Goal: Transaction & Acquisition: Subscribe to service/newsletter

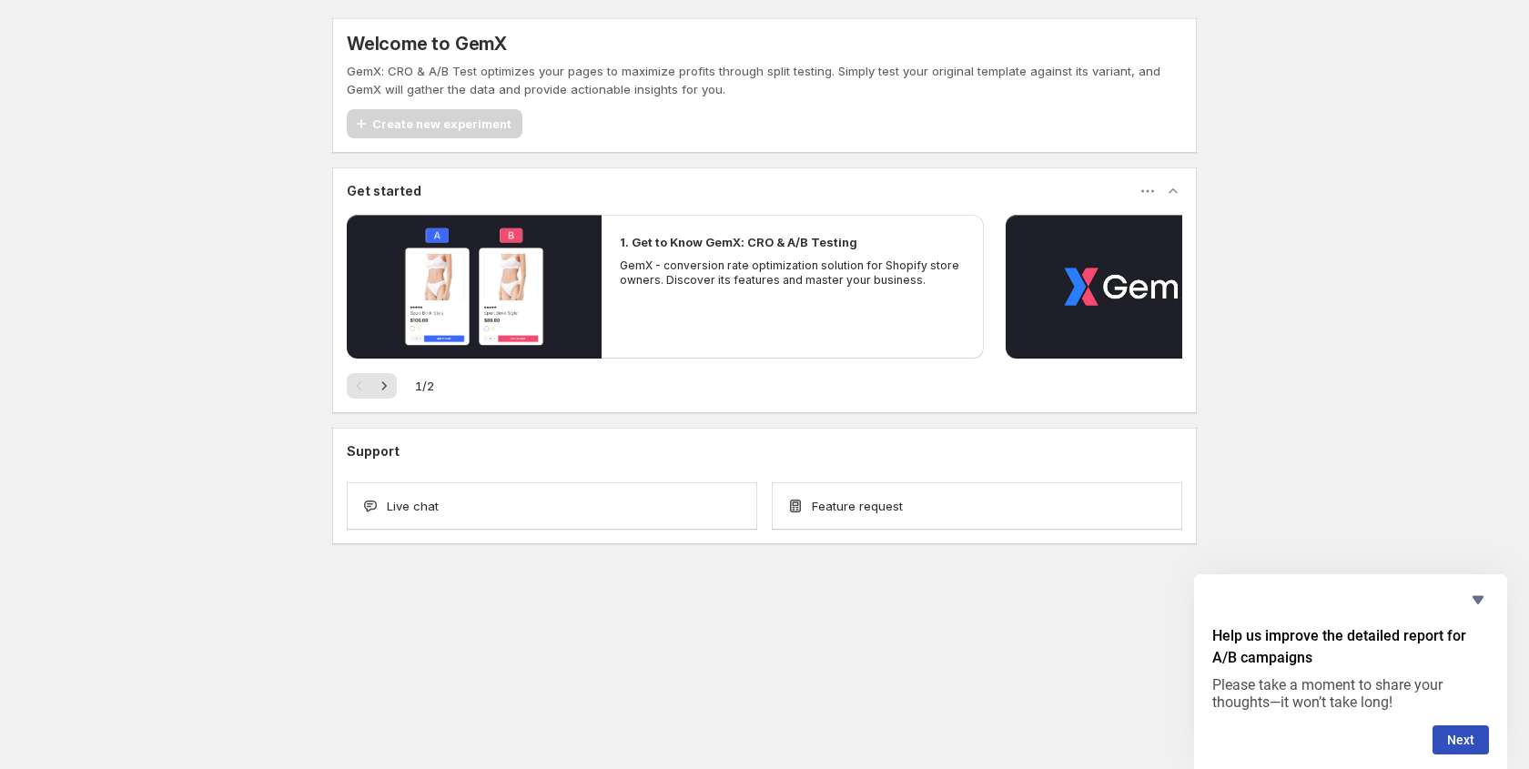
click at [458, 122] on div "Create new experiment" at bounding box center [435, 123] width 176 height 29
click at [390, 387] on icon "button" at bounding box center [384, 386] width 18 height 18
click at [680, 284] on p "GemX - conversion rate optimization solution for Shopify store owners. Discover…" at bounding box center [793, 272] width 346 height 29
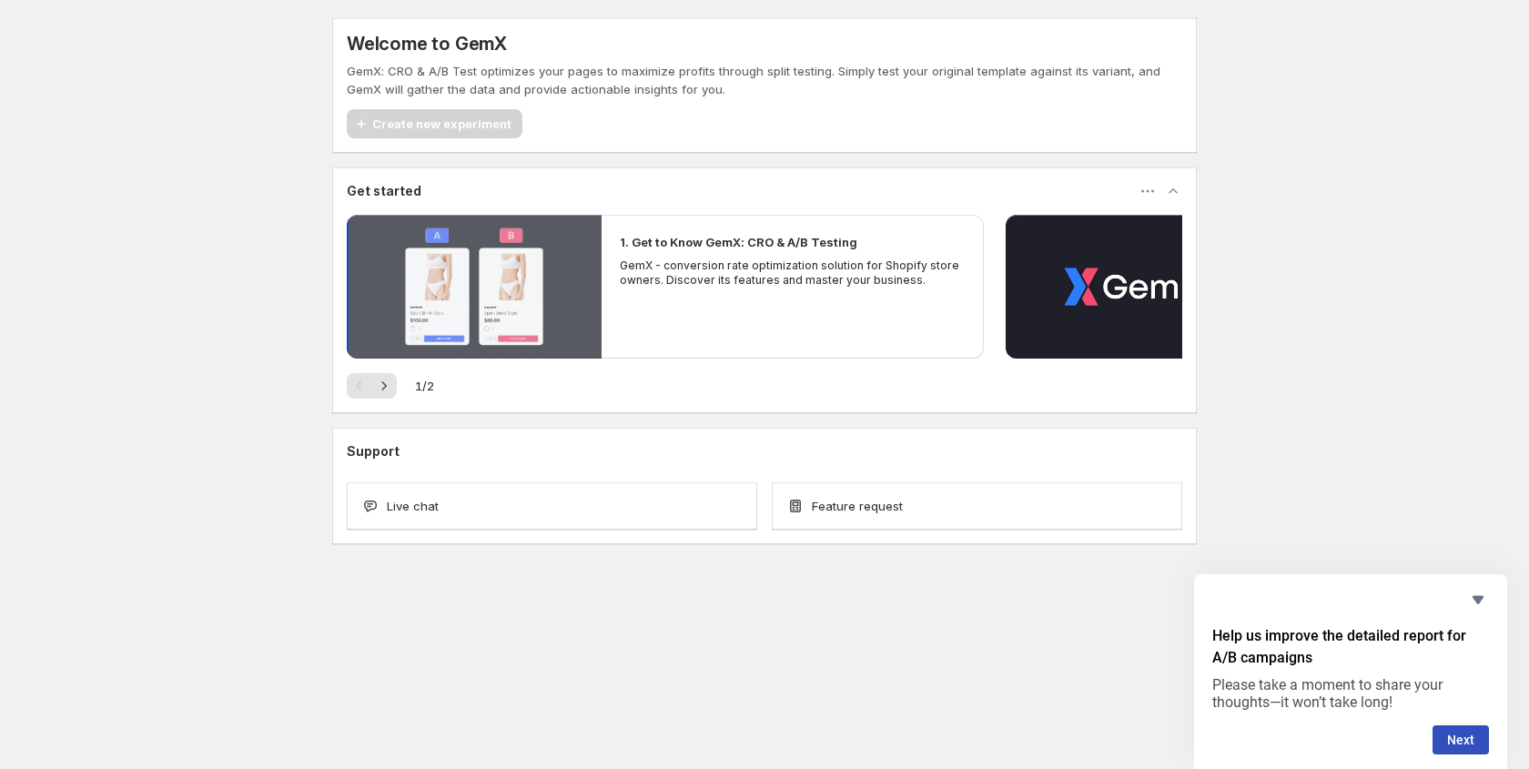
click at [477, 291] on button "button" at bounding box center [474, 287] width 255 height 144
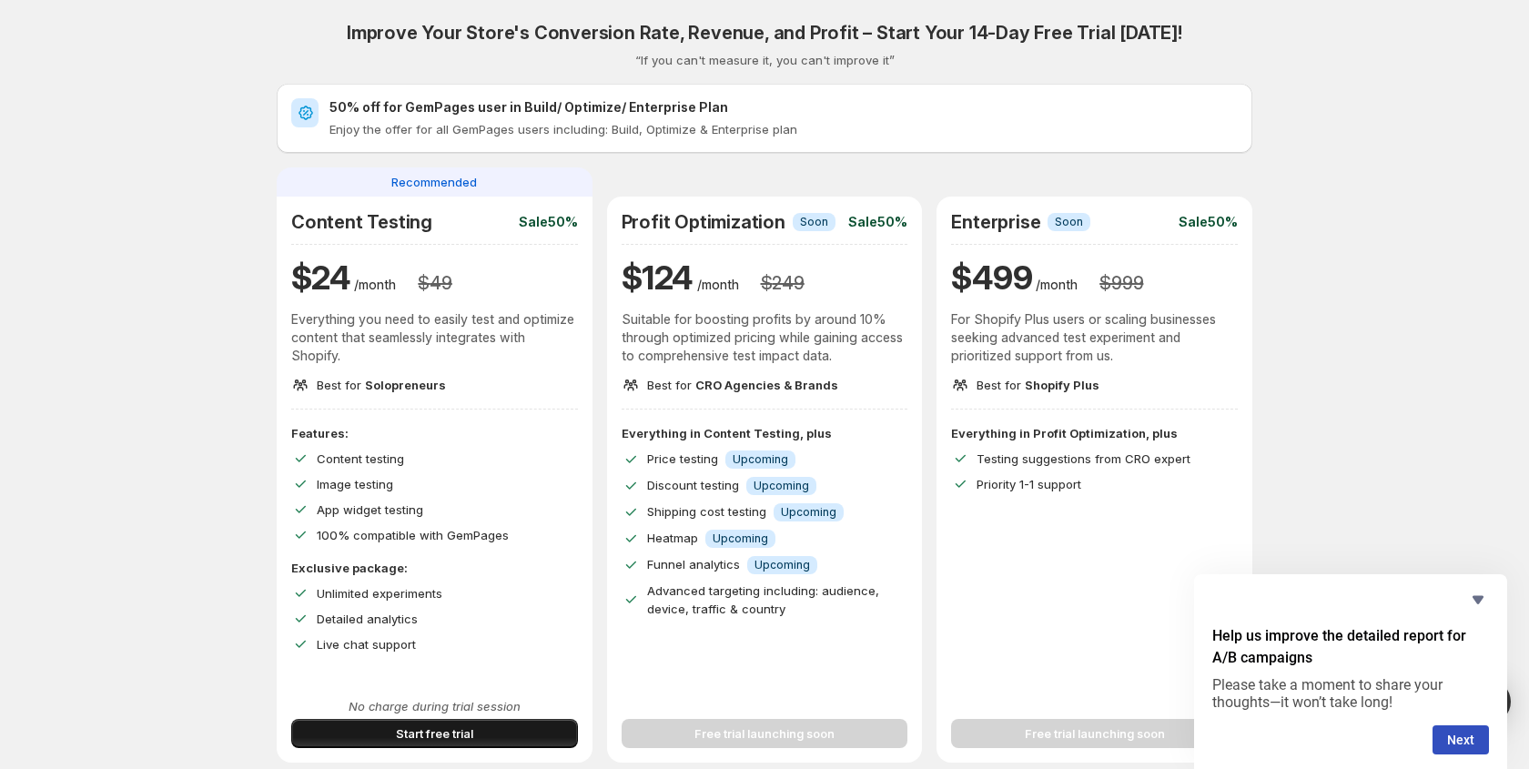
click at [407, 732] on span "Start free trial" at bounding box center [434, 734] width 77 height 18
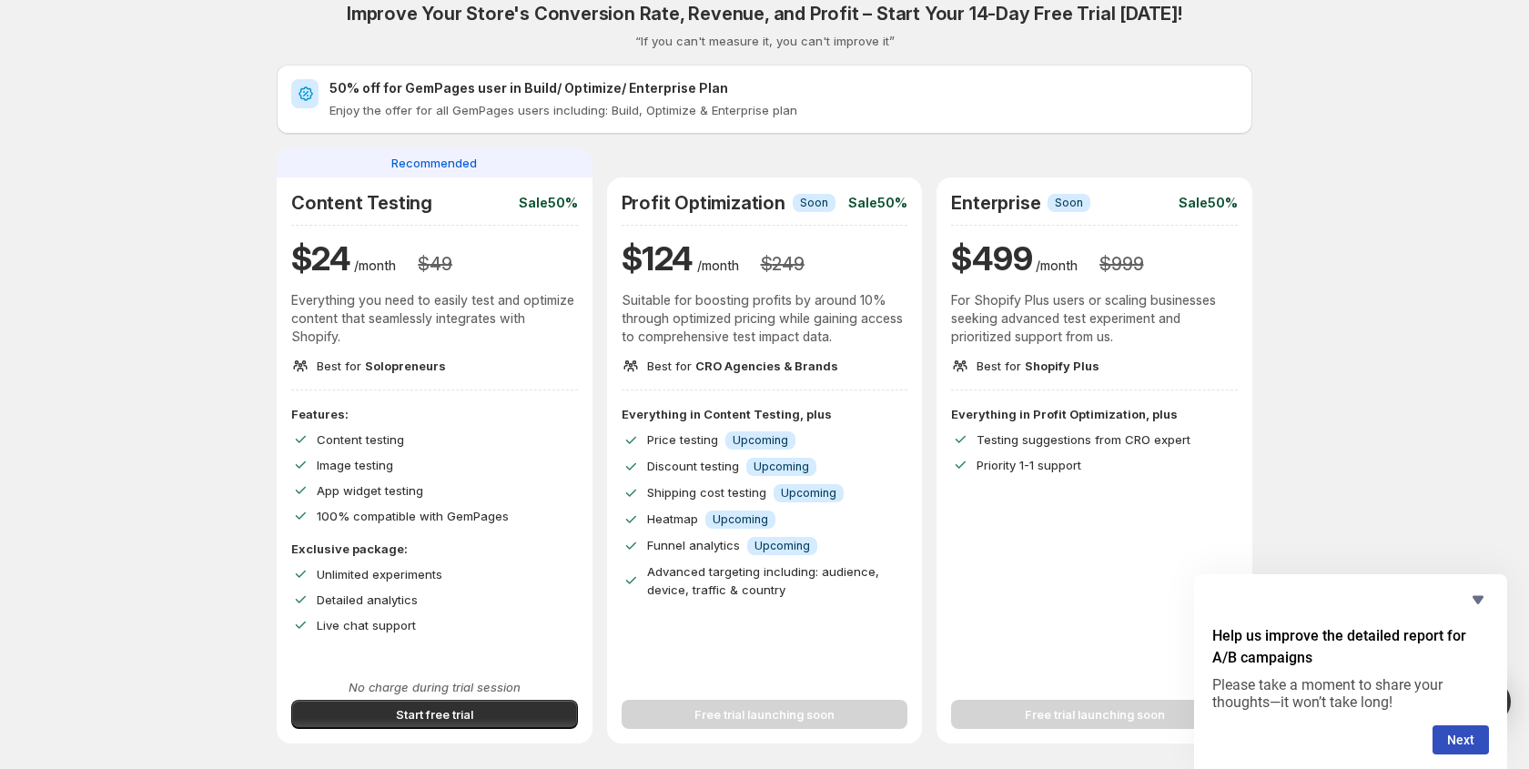
scroll to position [607, 0]
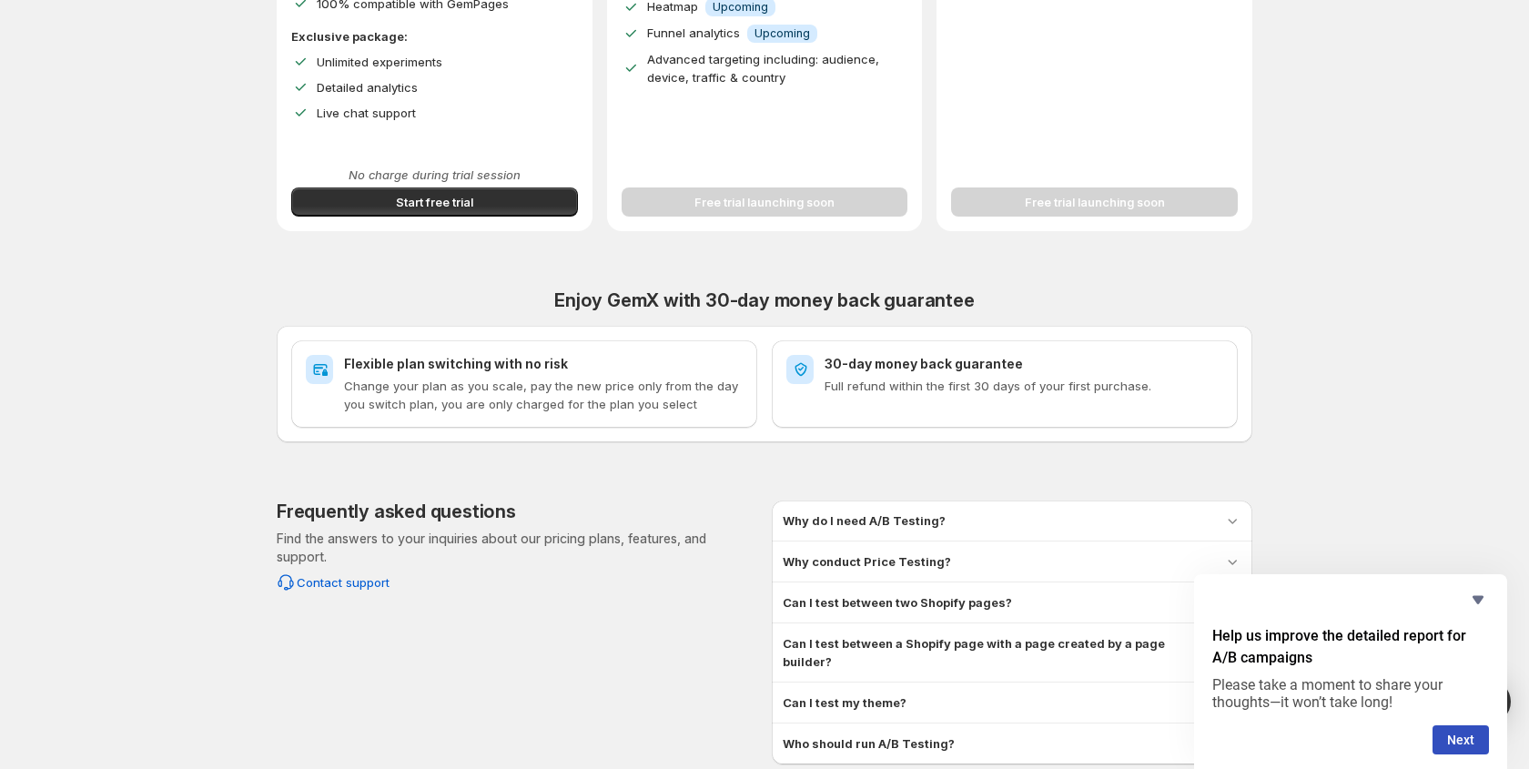
scroll to position [607, 0]
